Goal: Information Seeking & Learning: Find specific fact

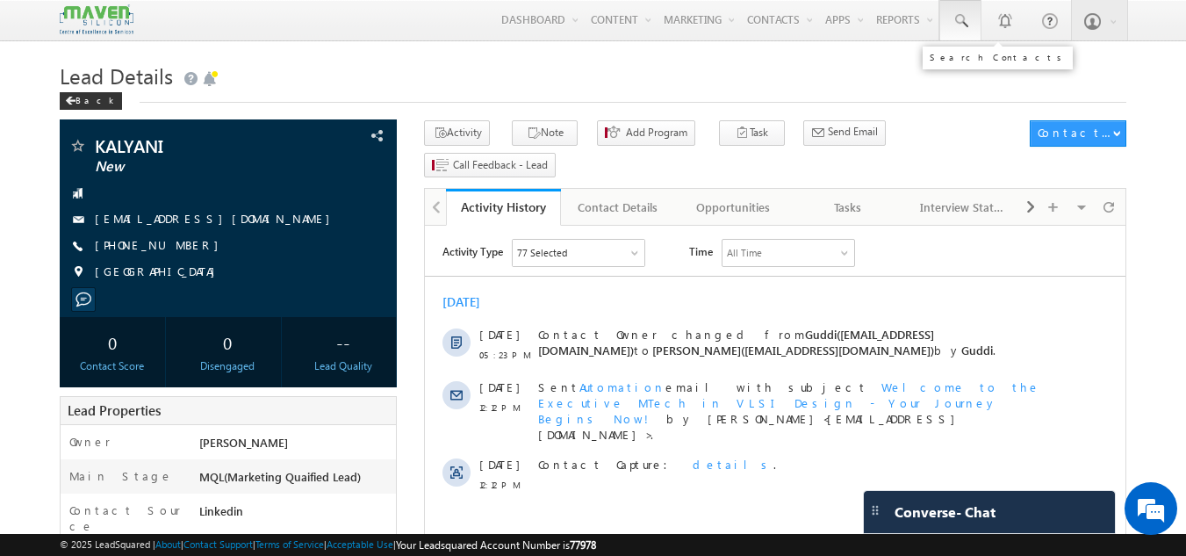
click at [951, 21] on link at bounding box center [960, 20] width 42 height 40
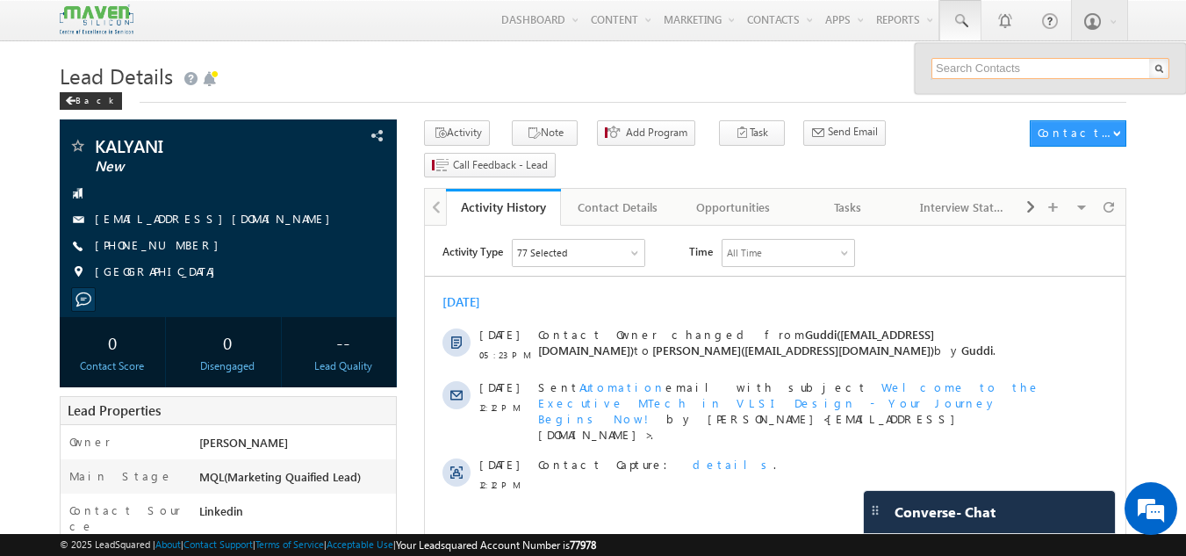
click at [972, 72] on input "text" at bounding box center [1050, 68] width 238 height 21
paste input "8525905678"
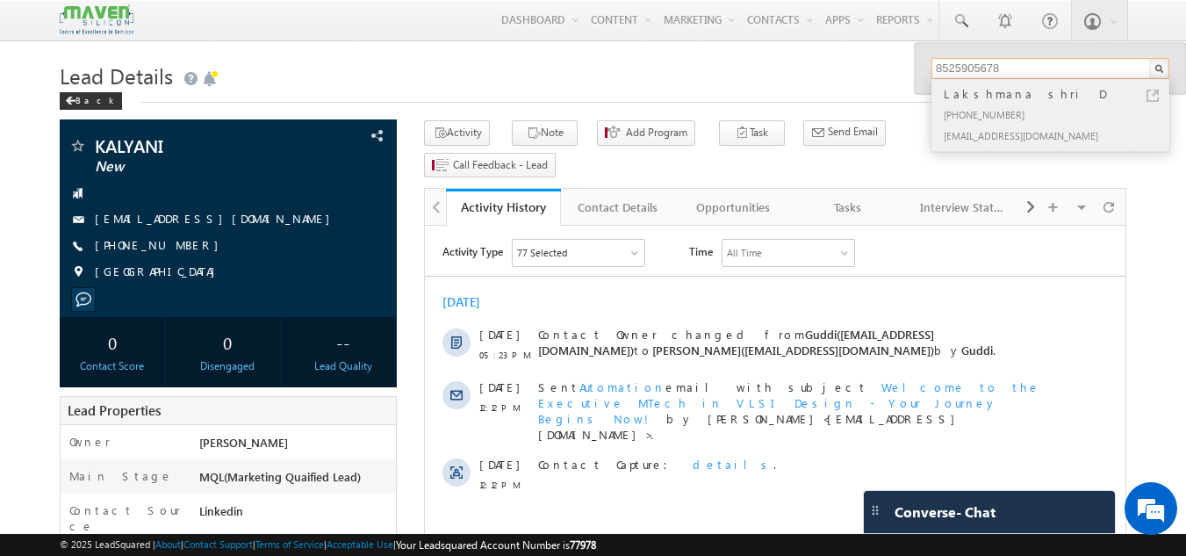
type input "8525905678"
click at [1006, 99] on div "Lakshmana shri D" at bounding box center [1057, 93] width 235 height 19
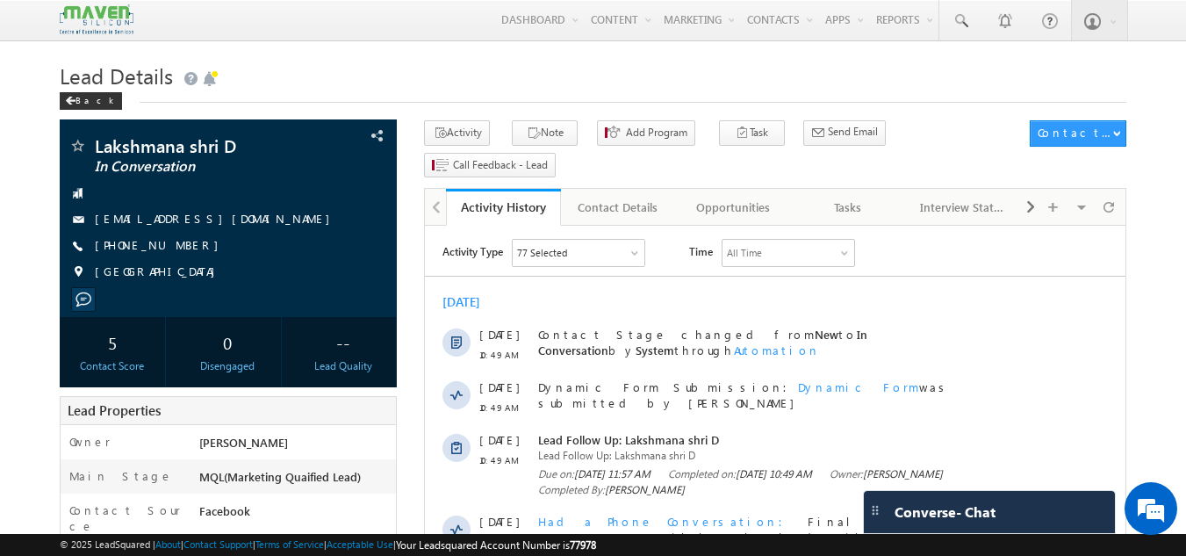
click at [485, 61] on h1 "Lead Details" at bounding box center [593, 74] width 1067 height 34
click at [257, 218] on div "[EMAIL_ADDRESS][DOMAIN_NAME]" at bounding box center [228, 220] width 320 height 18
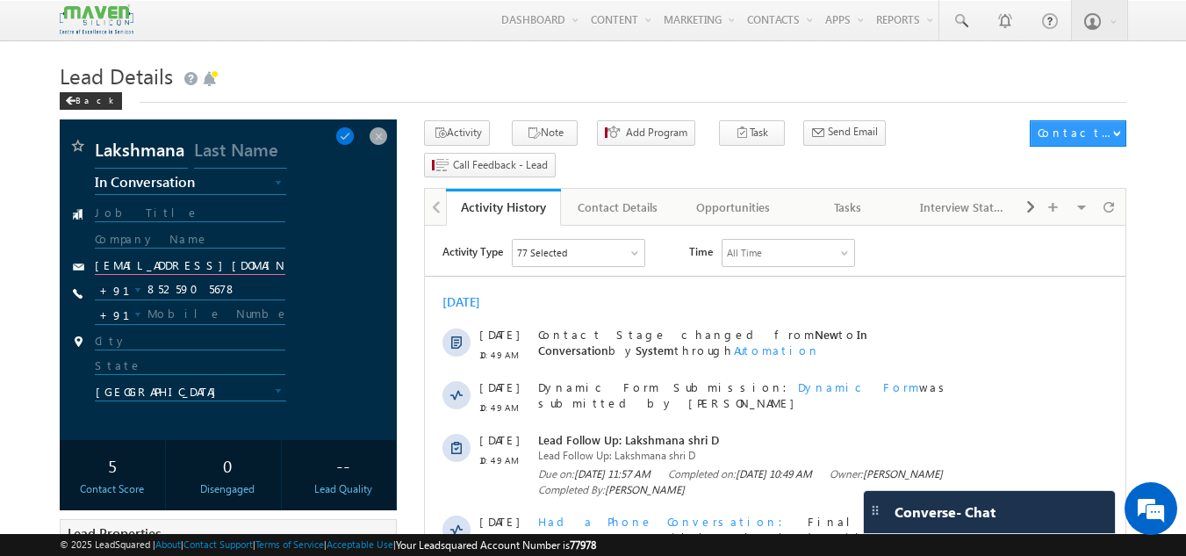
click at [269, 262] on input "[EMAIL_ADDRESS][DOMAIN_NAME]" at bounding box center [190, 266] width 191 height 17
click at [384, 138] on span at bounding box center [378, 135] width 19 height 19
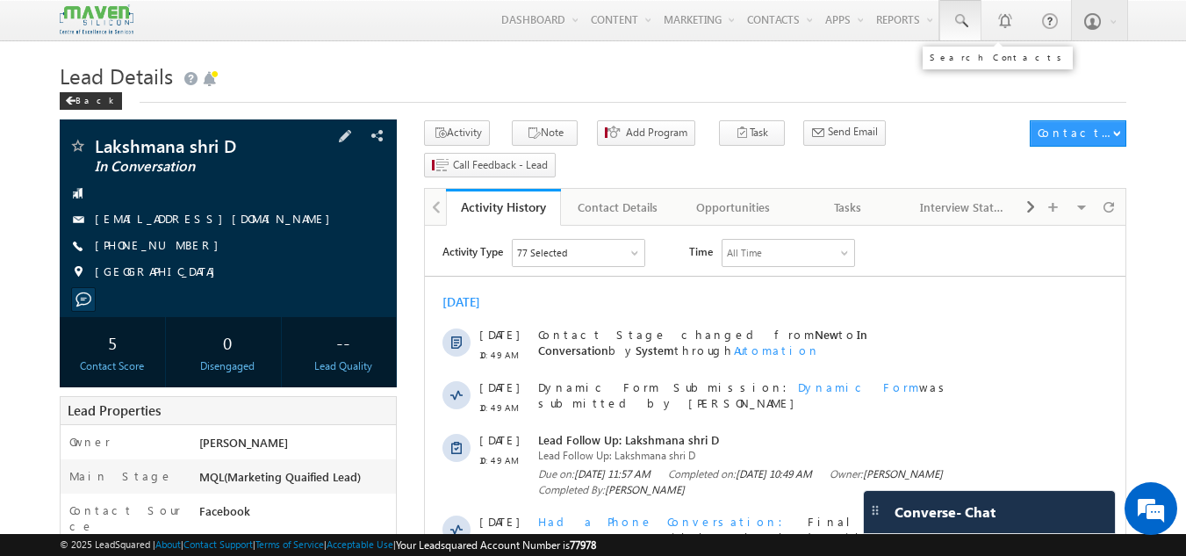
click at [975, 21] on link at bounding box center [960, 20] width 42 height 40
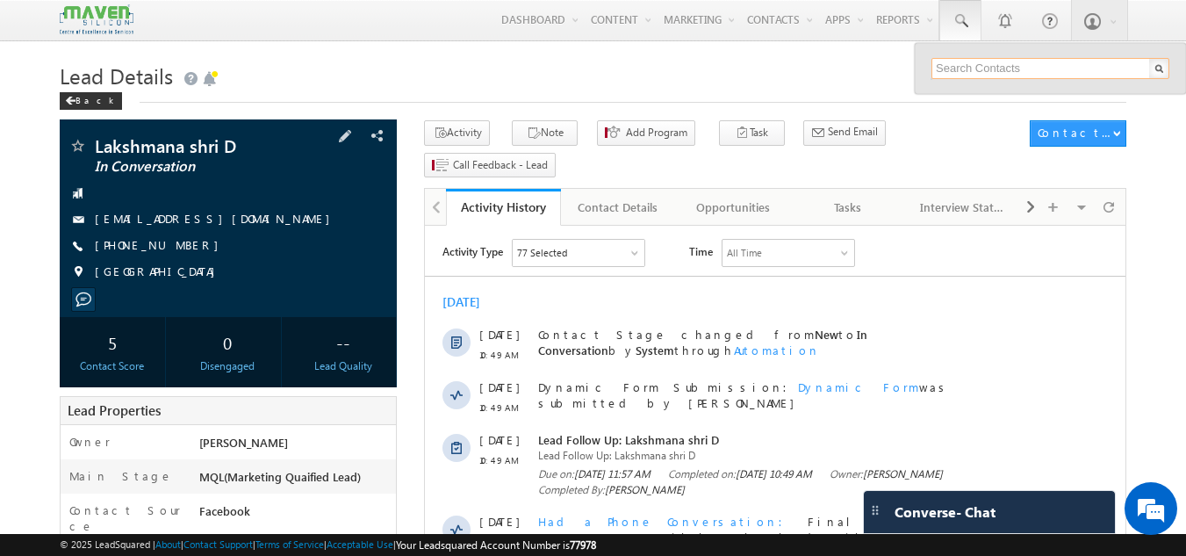
click at [973, 70] on input "text" at bounding box center [1050, 68] width 238 height 21
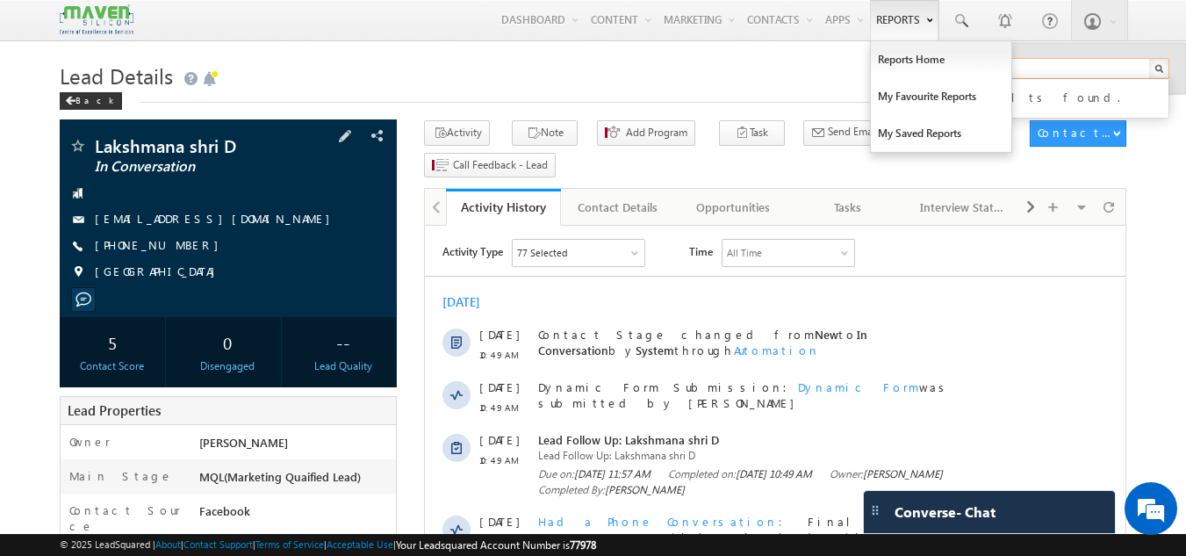
type input "85929"
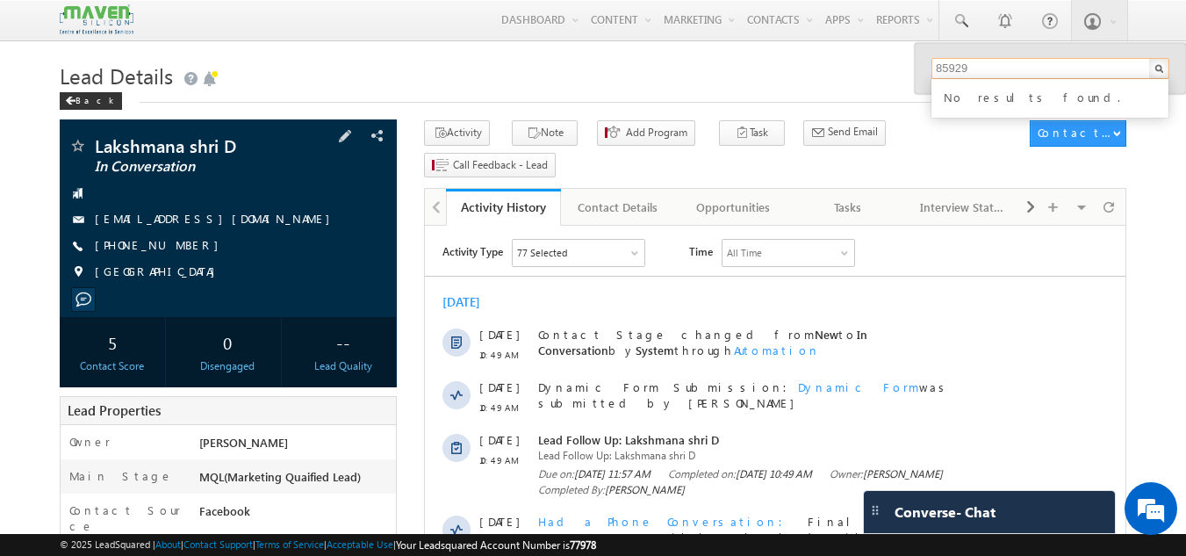
click at [987, 67] on input "85929" at bounding box center [1050, 68] width 238 height 21
paste input "85929 05463"
click at [974, 68] on input "85929 05463" at bounding box center [1050, 68] width 238 height 21
click at [972, 68] on input "85929 05463" at bounding box center [1050, 68] width 238 height 21
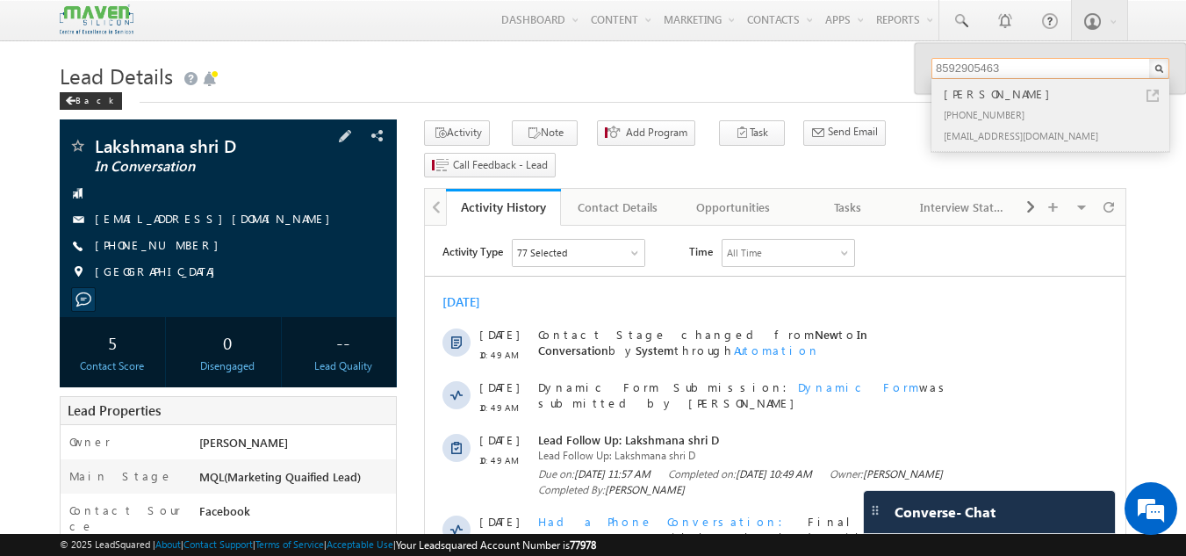
type input "8592905463"
click at [980, 97] on div "Durga Krishnakumar" at bounding box center [1057, 93] width 235 height 19
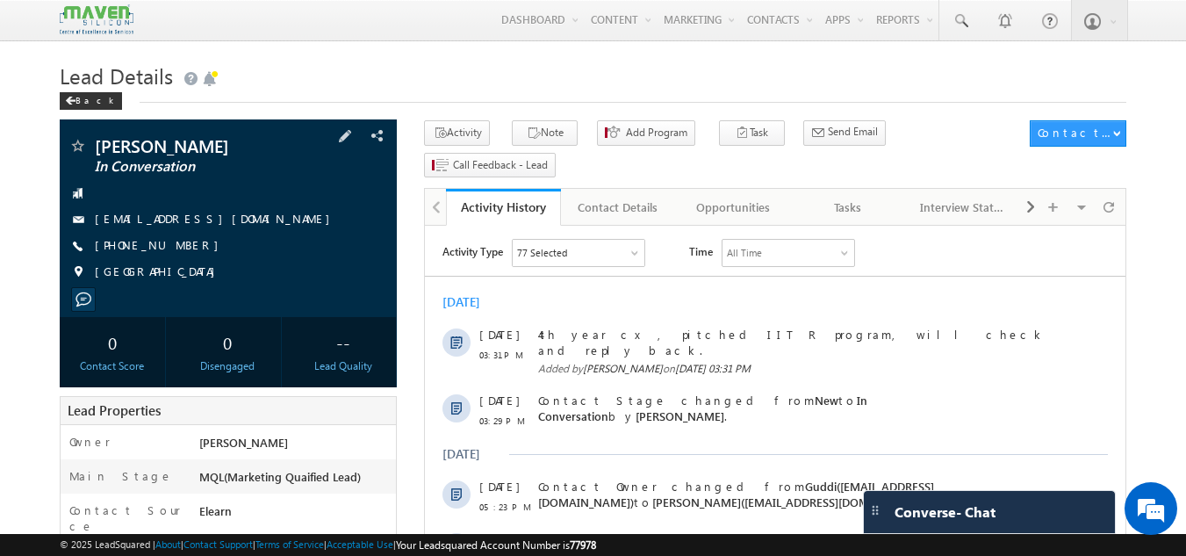
click at [276, 218] on div "durgakrishnakumar04@gmail.com" at bounding box center [228, 220] width 320 height 18
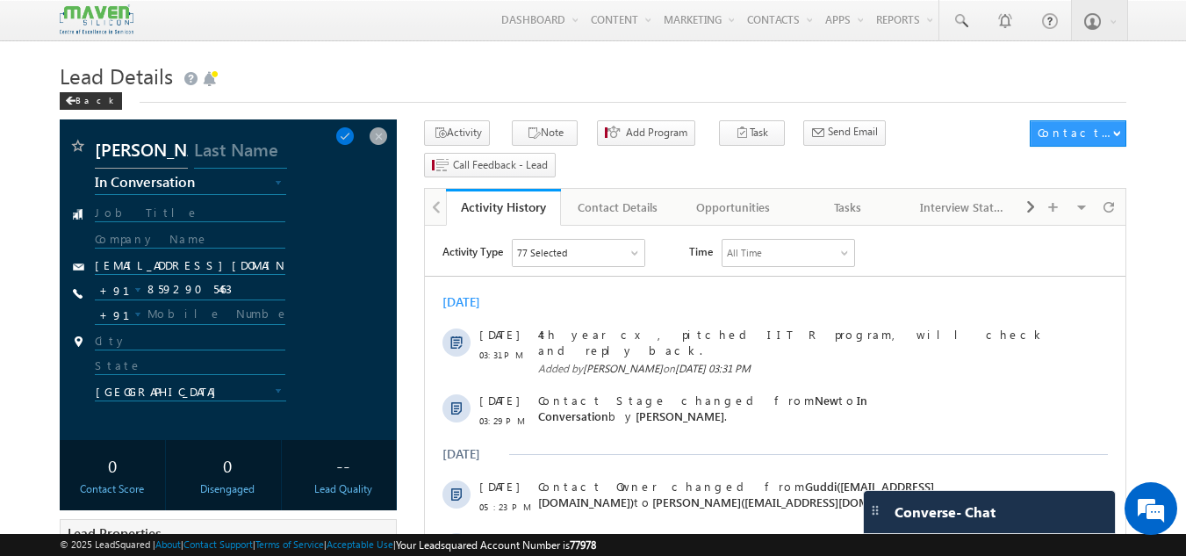
scroll to position [0, 70]
drag, startPoint x: 93, startPoint y: 145, endPoint x: 187, endPoint y: 147, distance: 93.9
click at [187, 147] on div "Durga Krishnakumar New Lead Interested In Conversation Others Prospect Future P…" at bounding box center [228, 146] width 320 height 18
click at [187, 147] on input "Durga Krishnakumar" at bounding box center [141, 153] width 93 height 32
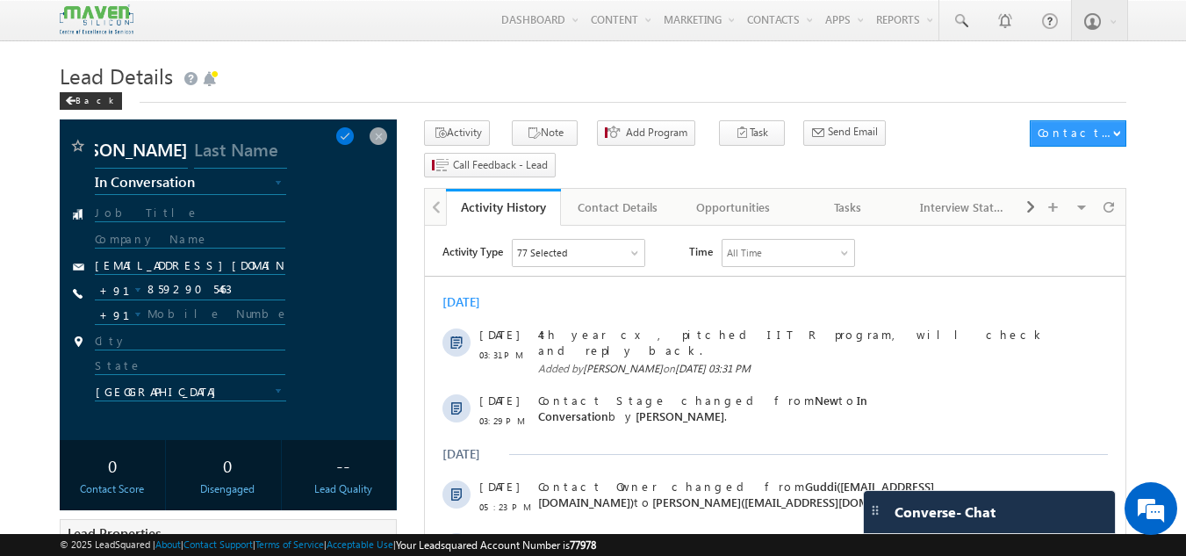
scroll to position [0, 0]
click at [121, 147] on input "Durga Krishnakumar" at bounding box center [141, 153] width 93 height 32
click at [136, 152] on input "Durga Krishnakumar" at bounding box center [141, 153] width 93 height 32
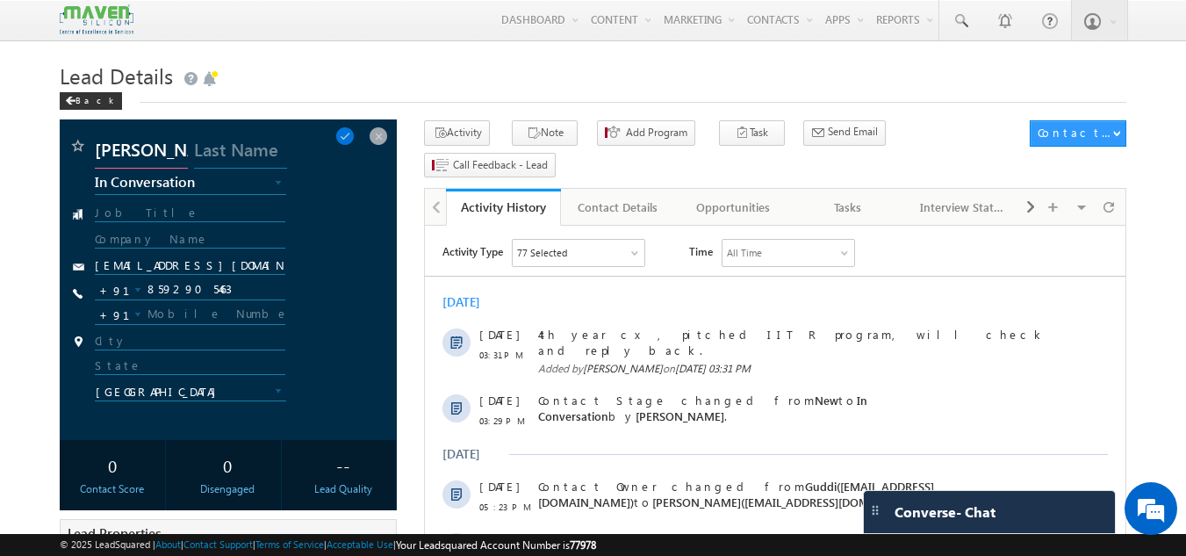
drag, startPoint x: 142, startPoint y: 152, endPoint x: 88, endPoint y: 155, distance: 54.5
click at [88, 155] on div "Durga Krishnakumar New Lead Interested In Conversation Others Prospect Future P…" at bounding box center [228, 279] width 320 height 285
click at [336, 293] on div "+91-8592905463 8592905463 +91" at bounding box center [231, 294] width 272 height 30
click at [376, 138] on span at bounding box center [378, 135] width 19 height 19
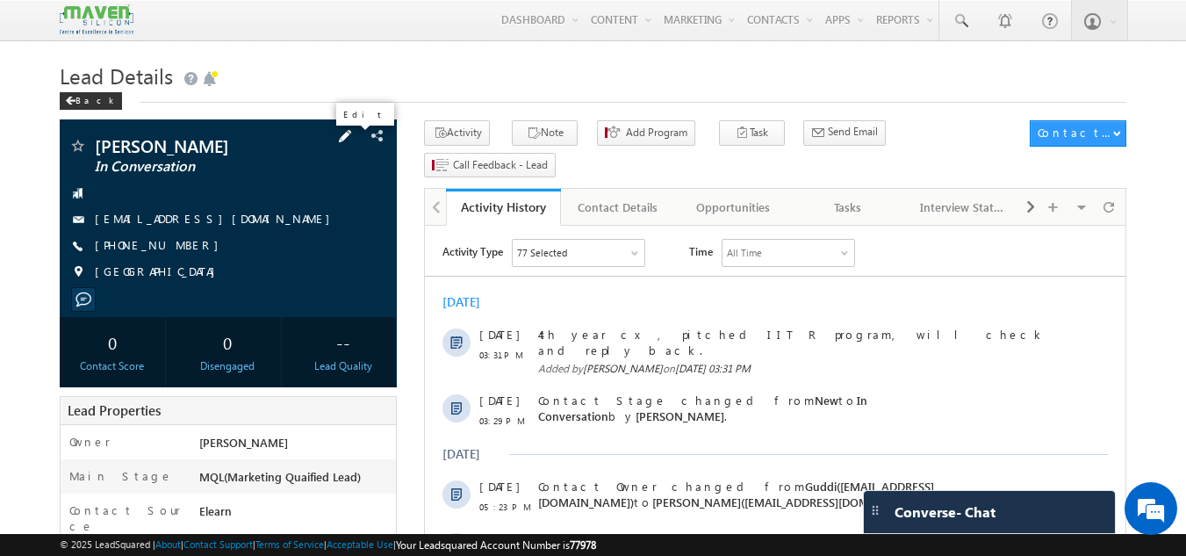
click at [353, 136] on span at bounding box center [344, 135] width 19 height 19
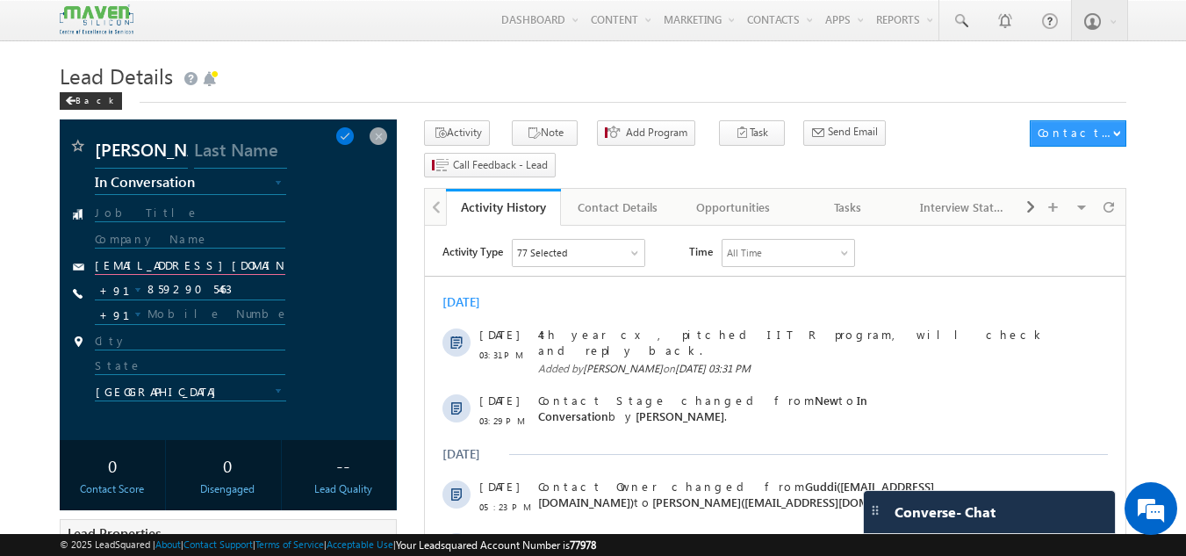
click at [268, 264] on input "durgakrishnakumar04@gmail.com" at bounding box center [190, 266] width 191 height 17
click at [383, 138] on span at bounding box center [378, 135] width 19 height 19
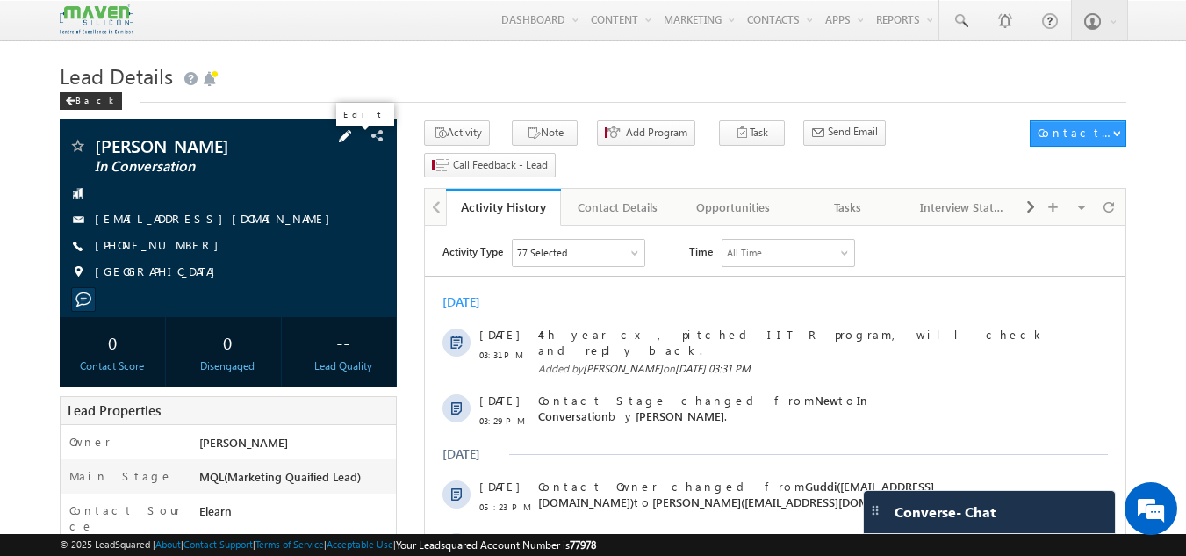
click at [349, 134] on span at bounding box center [344, 135] width 19 height 19
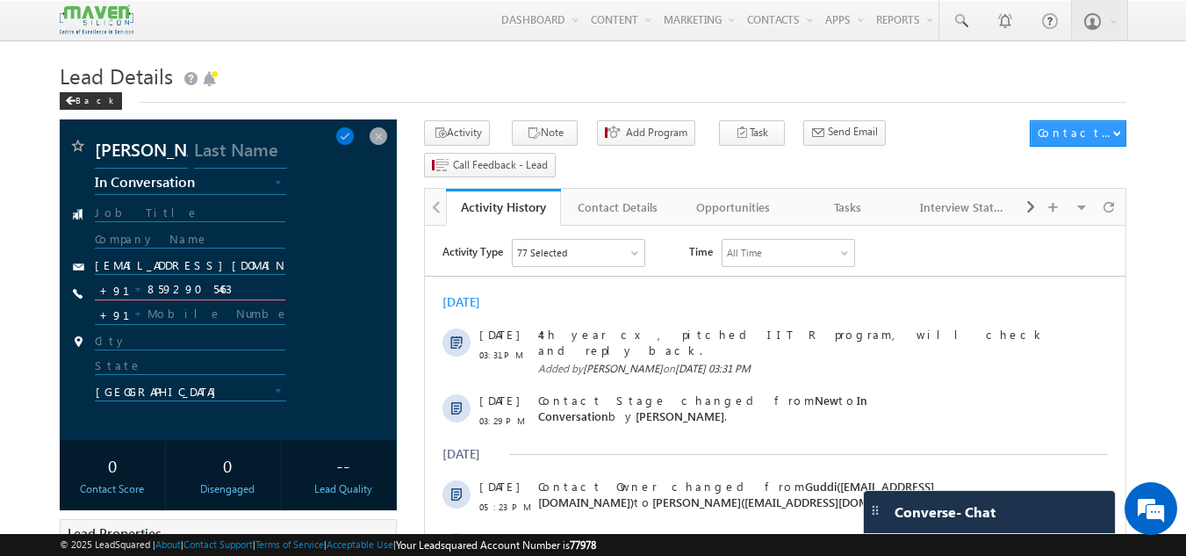
click at [246, 296] on input "8592905463" at bounding box center [190, 289] width 191 height 21
